Goal: Transaction & Acquisition: Purchase product/service

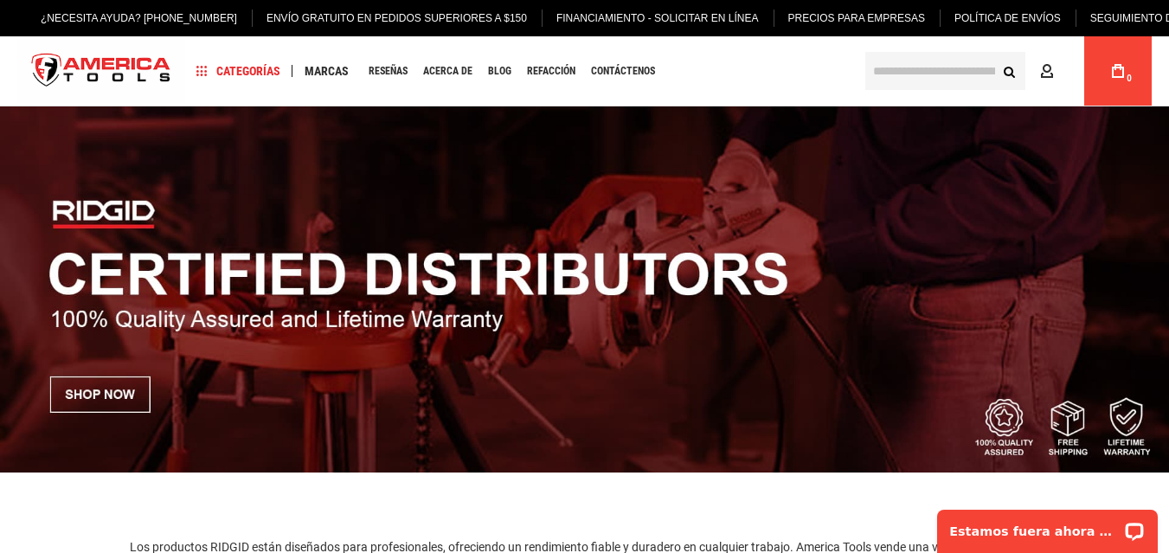
click at [717, 78] on div "Navegación Categorías Herramientas de plomería Limpieza de desagües Diagnóstico…" at bounding box center [518, 70] width 667 height 69
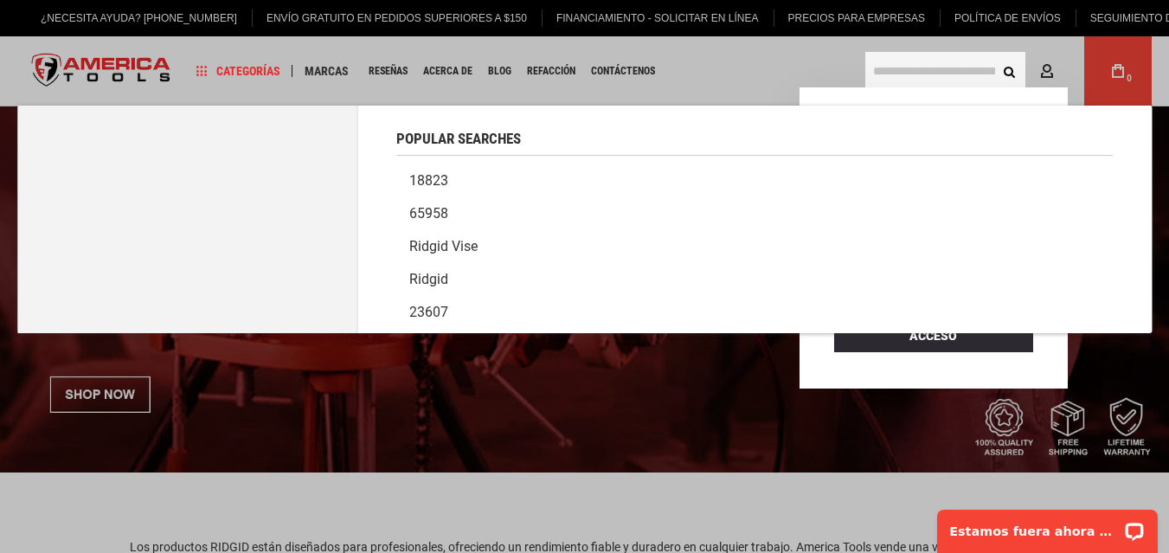
click at [958, 72] on input "text" at bounding box center [945, 71] width 160 height 38
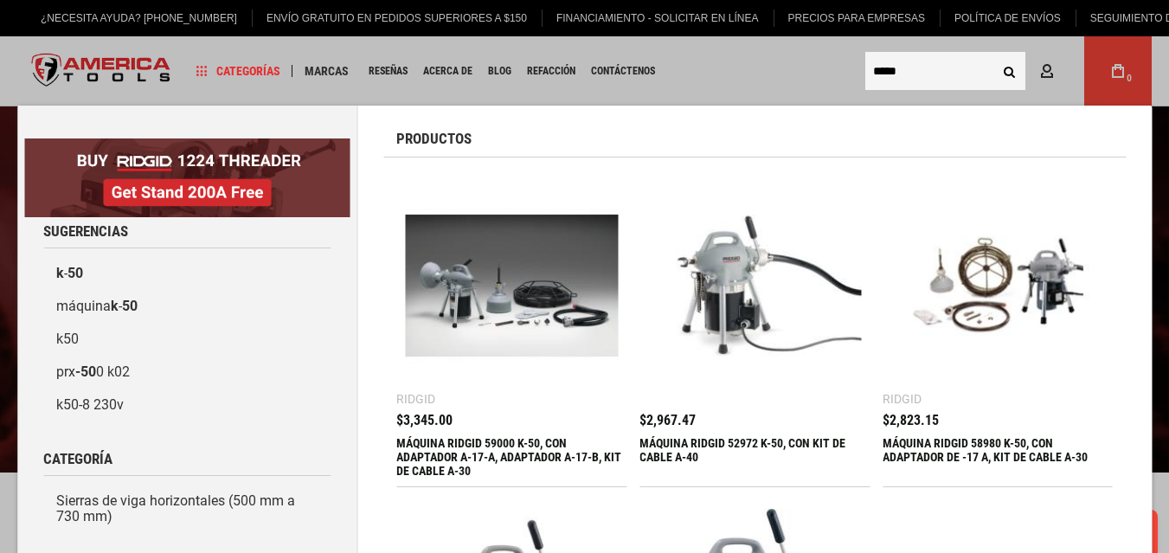
click at [926, 67] on input "****" at bounding box center [945, 71] width 160 height 38
click at [875, 68] on input "****" at bounding box center [945, 71] width 160 height 38
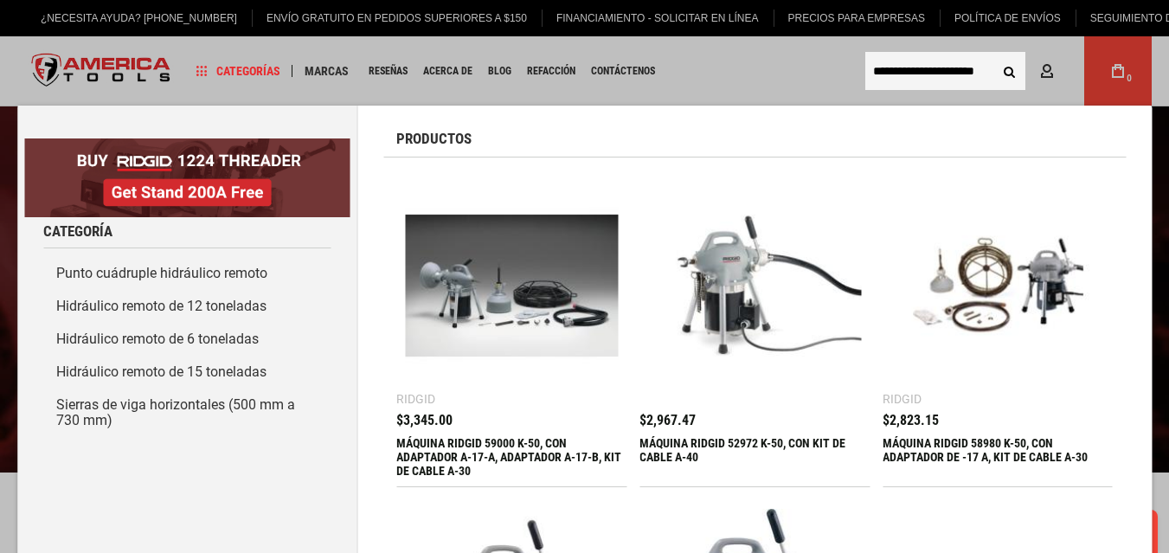
type input "**********"
click at [992, 54] on button "Buscar" at bounding box center [1008, 70] width 33 height 33
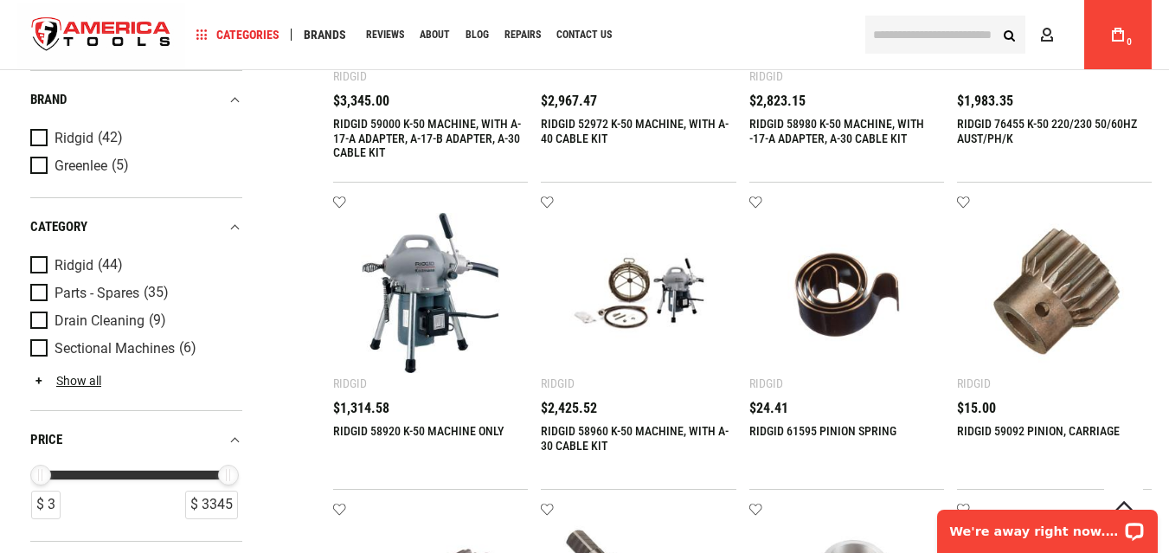
click at [866, 429] on link "RIDGID 61595 PINION SPRING" at bounding box center [822, 431] width 147 height 14
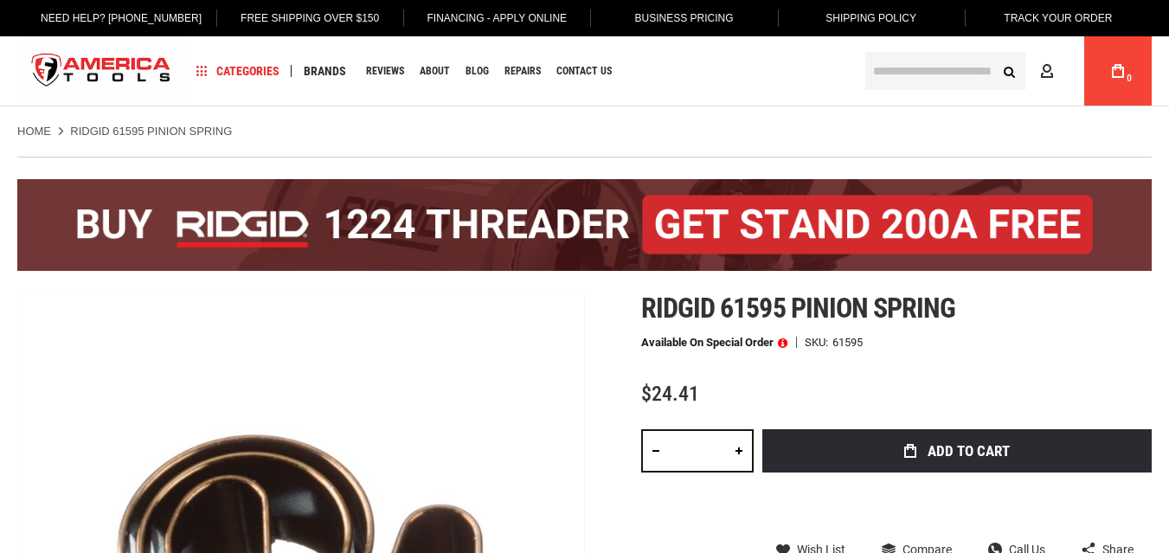
click at [787, 340] on span at bounding box center [783, 342] width 10 height 12
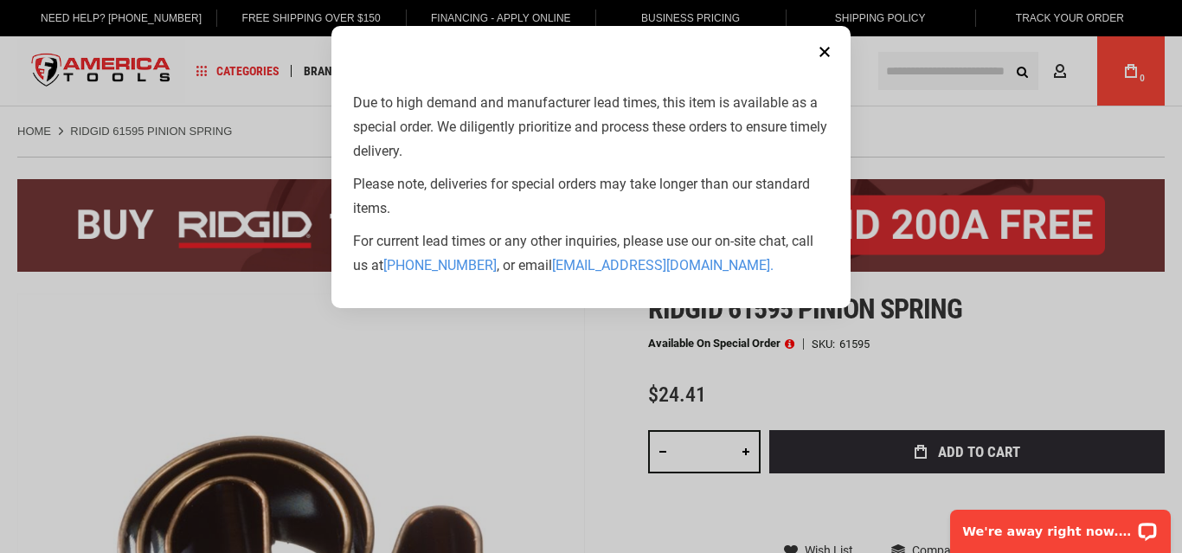
click at [828, 51] on button "Close" at bounding box center [824, 52] width 35 height 35
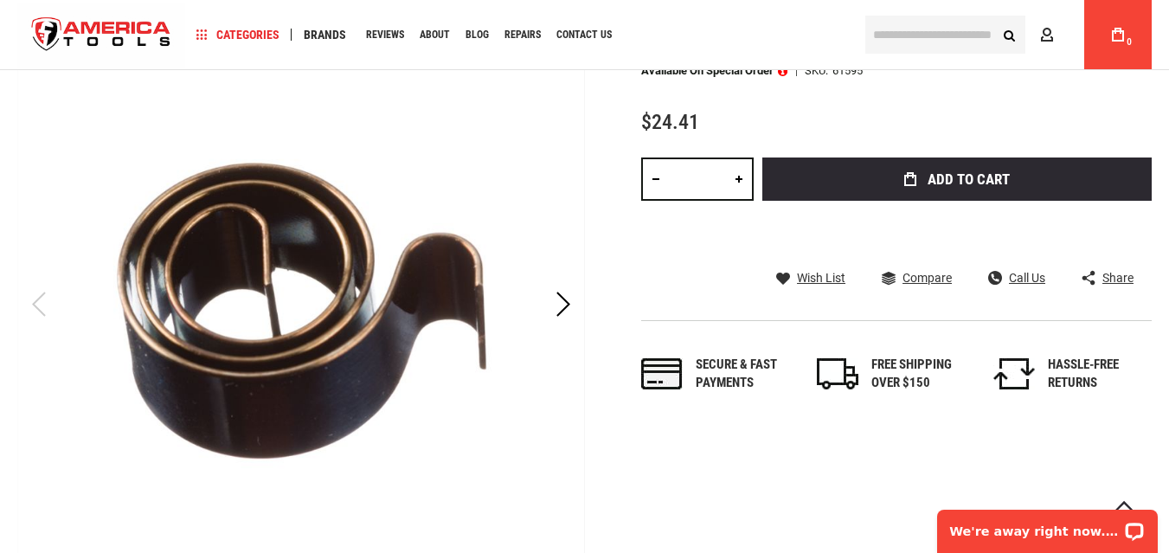
scroll to position [109, 0]
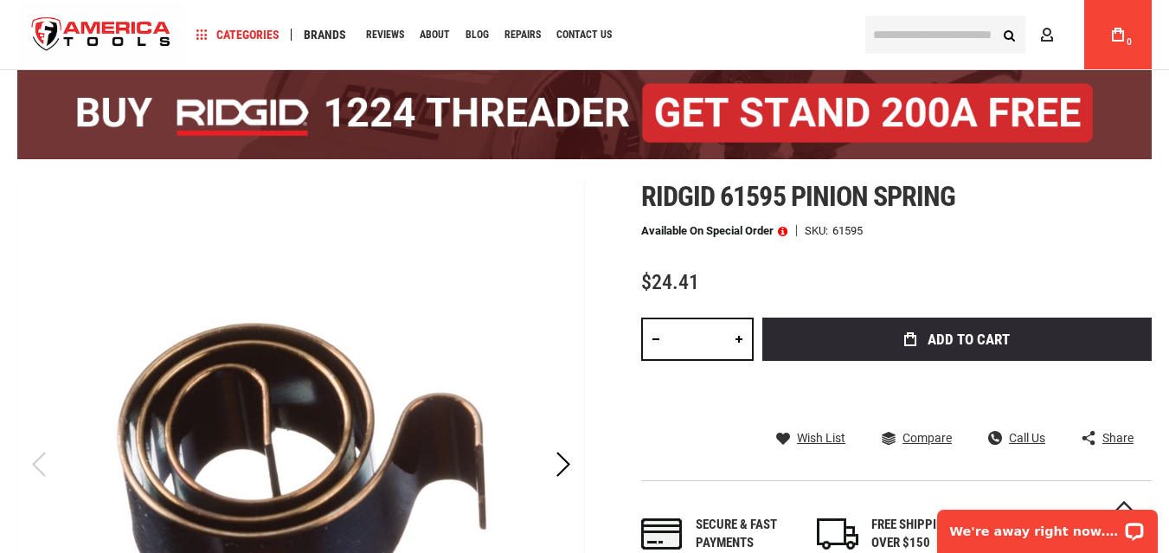
click at [651, 192] on span "Ridgid 61595 pinion spring" at bounding box center [798, 196] width 314 height 33
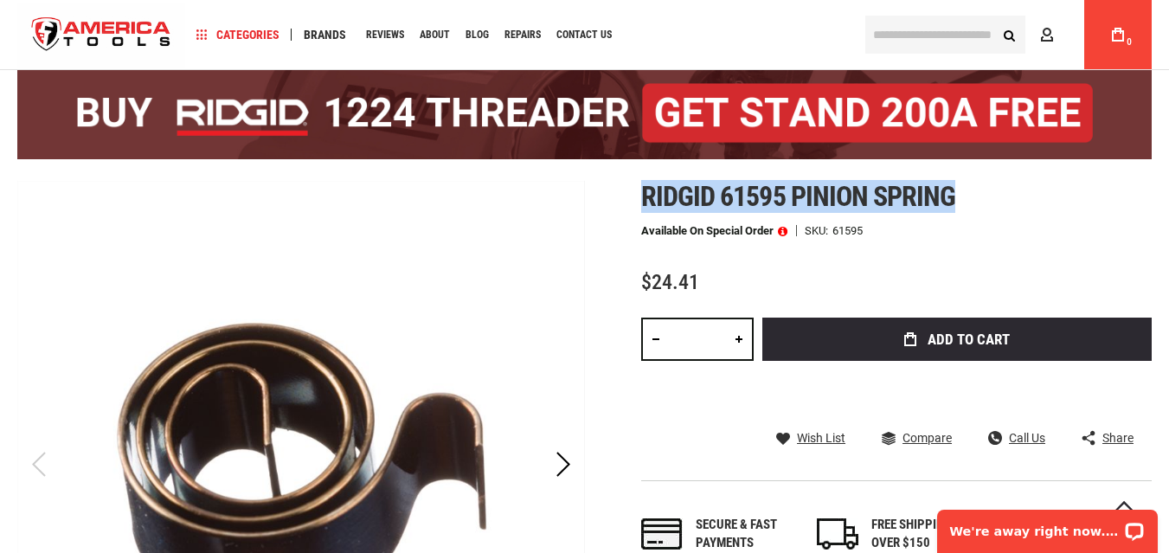
drag, startPoint x: 647, startPoint y: 192, endPoint x: 953, endPoint y: 191, distance: 306.2
click at [953, 191] on span "Ridgid 61595 pinion spring" at bounding box center [798, 196] width 314 height 33
copy span "Ridgid 61595 pinion spring"
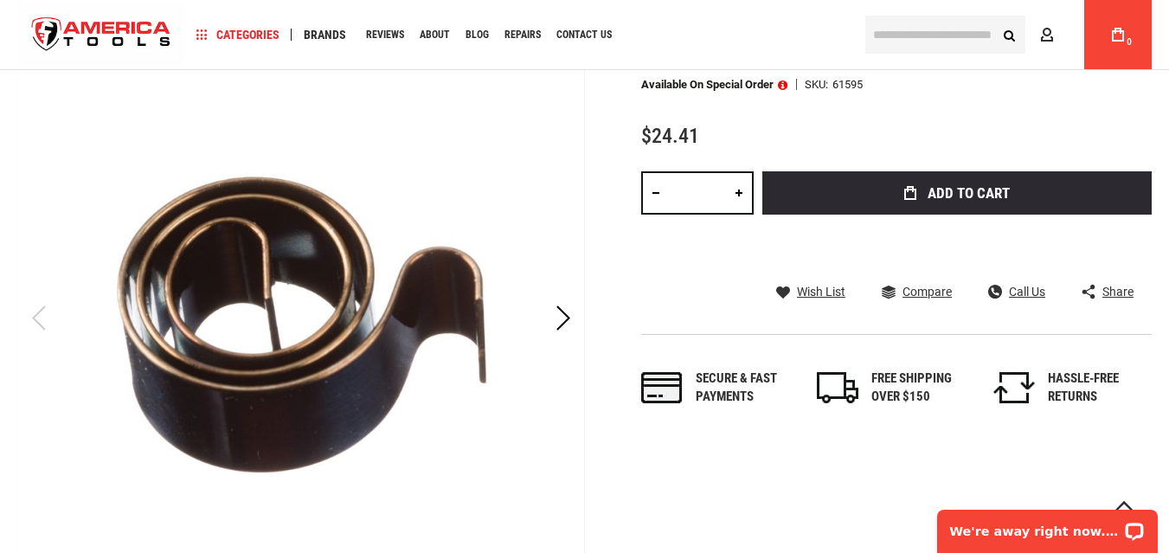
scroll to position [282, 0]
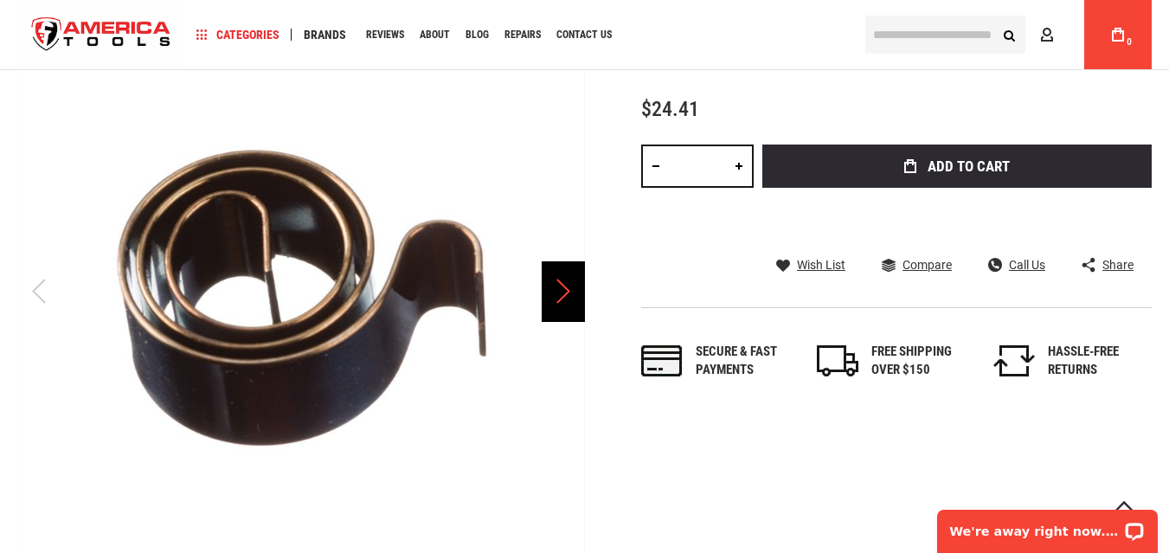
click at [572, 299] on div "Next" at bounding box center [563, 291] width 43 height 61
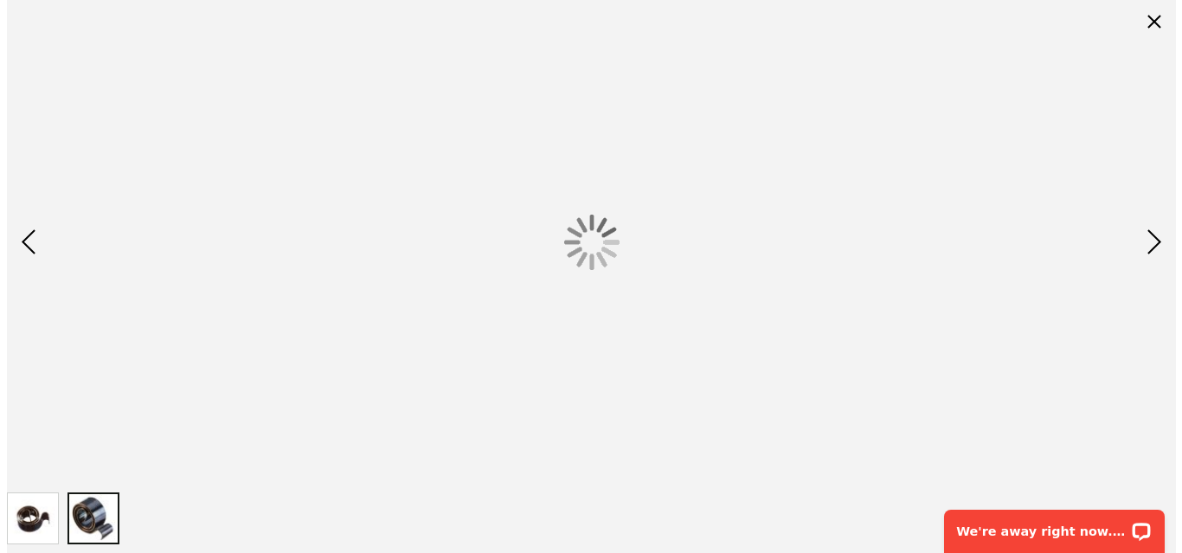
scroll to position [0, 0]
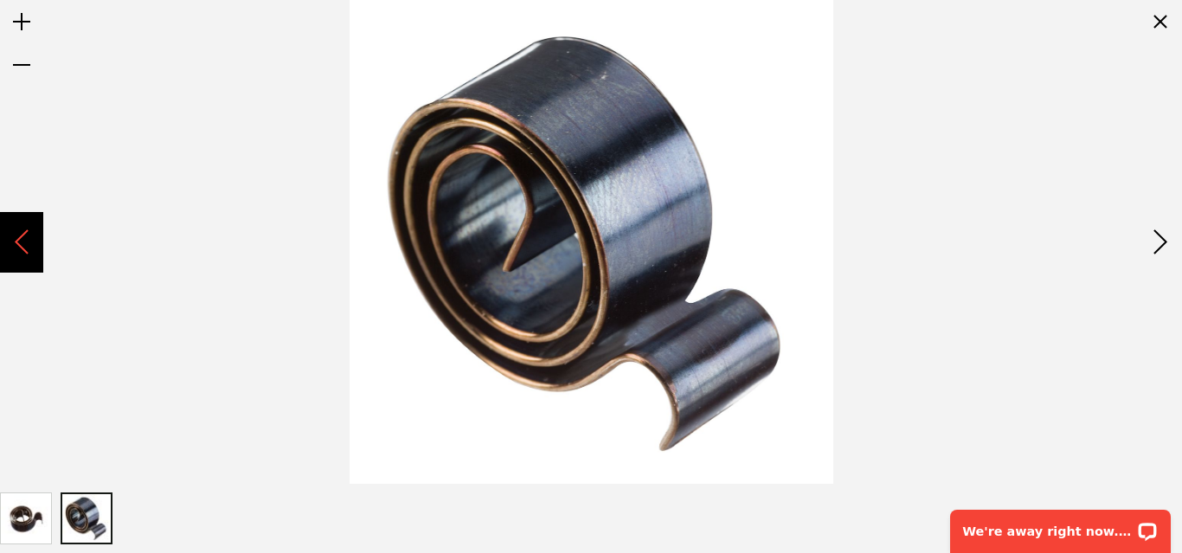
click at [19, 239] on div "Previous" at bounding box center [21, 242] width 43 height 61
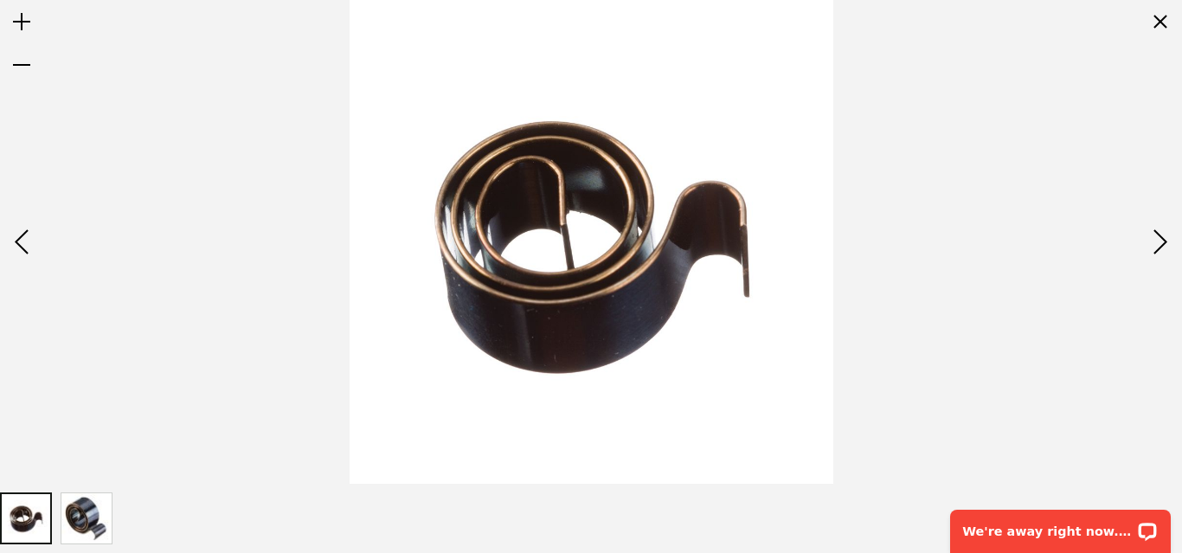
drag, startPoint x: 536, startPoint y: 233, endPoint x: 554, endPoint y: 168, distance: 67.1
click at [554, 168] on img at bounding box center [591, 242] width 484 height 484
